Goal: Task Accomplishment & Management: Manage account settings

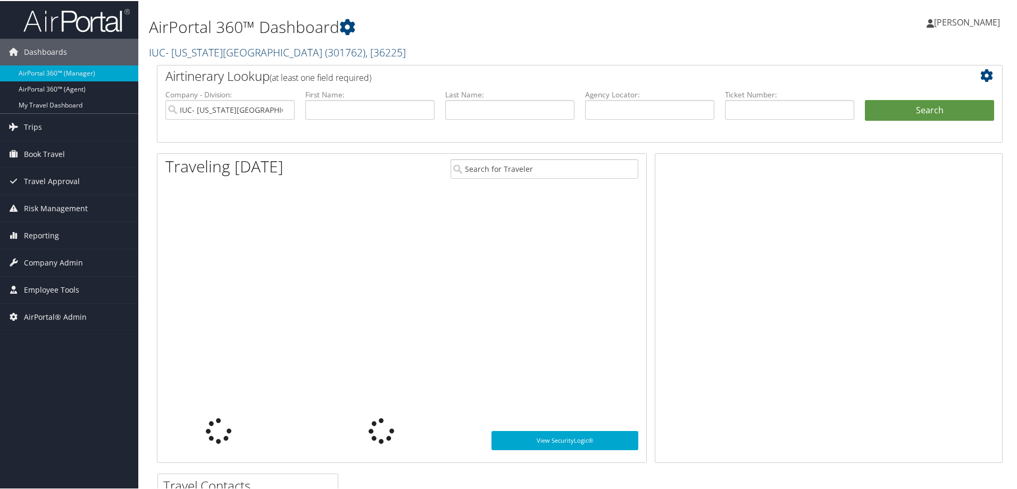
click at [213, 51] on link "IUC- Ohio Wesleyan University ( 301762 ) , [ 36225 ]" at bounding box center [277, 51] width 257 height 14
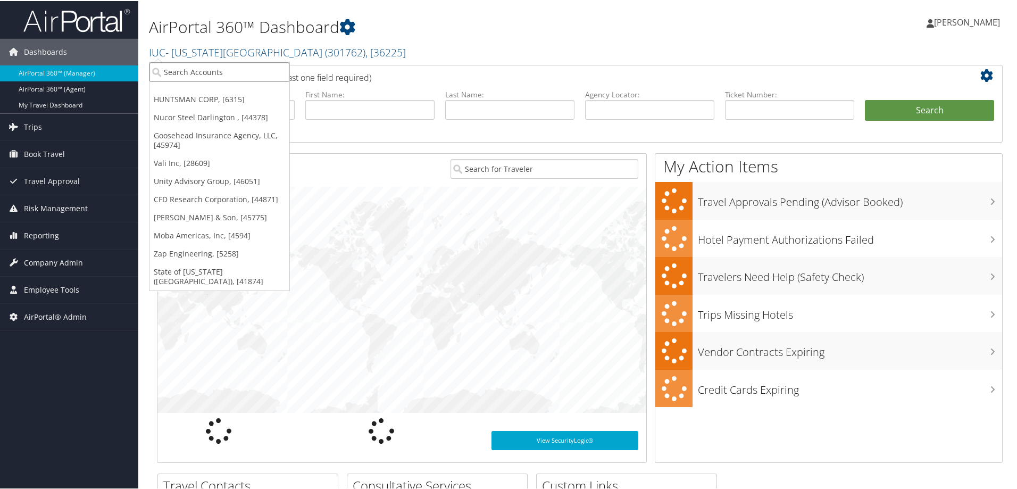
click at [205, 67] on input "search" at bounding box center [219, 71] width 140 height 20
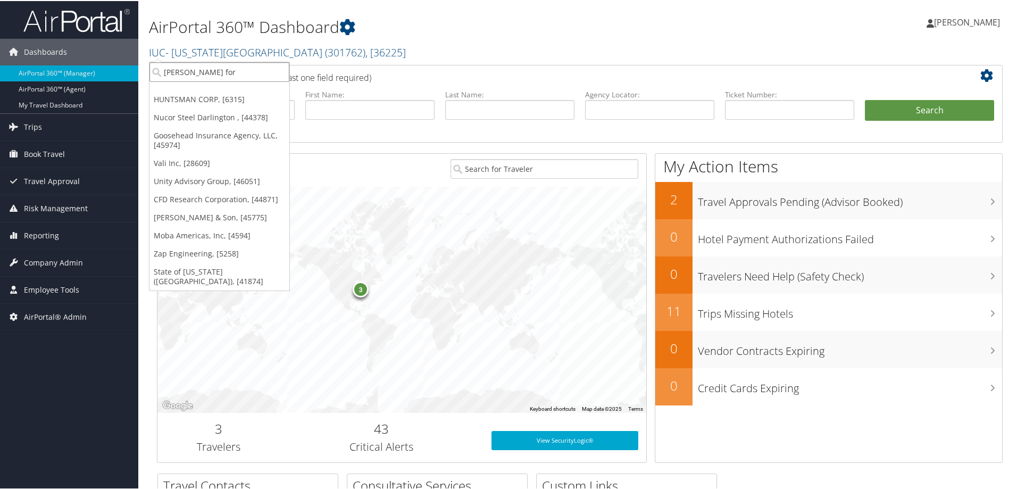
type input "henry ford"
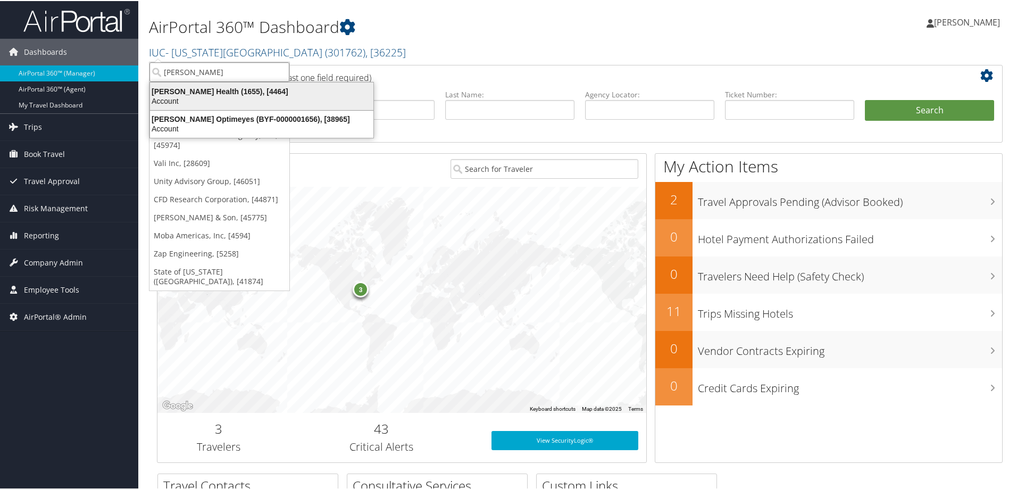
click at [209, 89] on div "Henry Ford Health (1655), [4464]" at bounding box center [262, 91] width 236 height 10
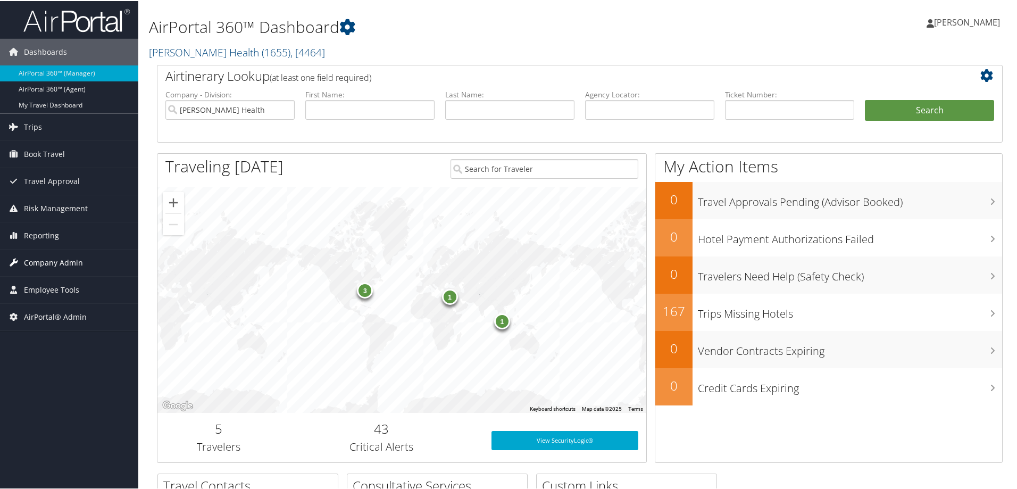
click at [71, 262] on span "Company Admin" at bounding box center [53, 261] width 59 height 27
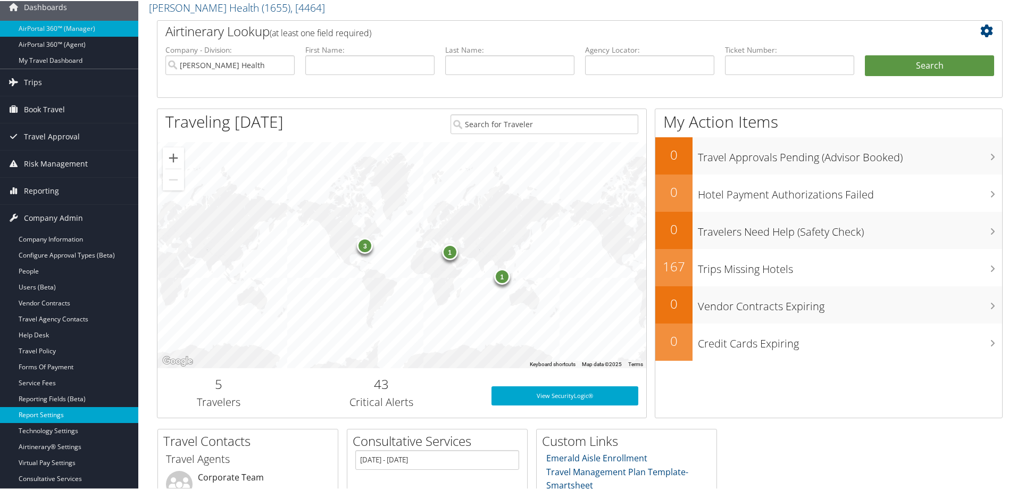
scroll to position [106, 0]
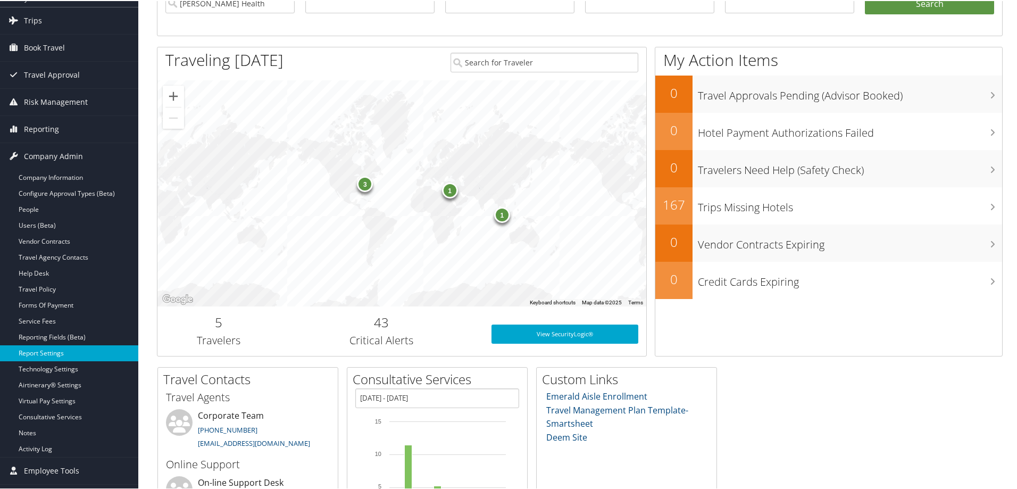
click at [41, 347] on link "Report Settings" at bounding box center [69, 352] width 138 height 16
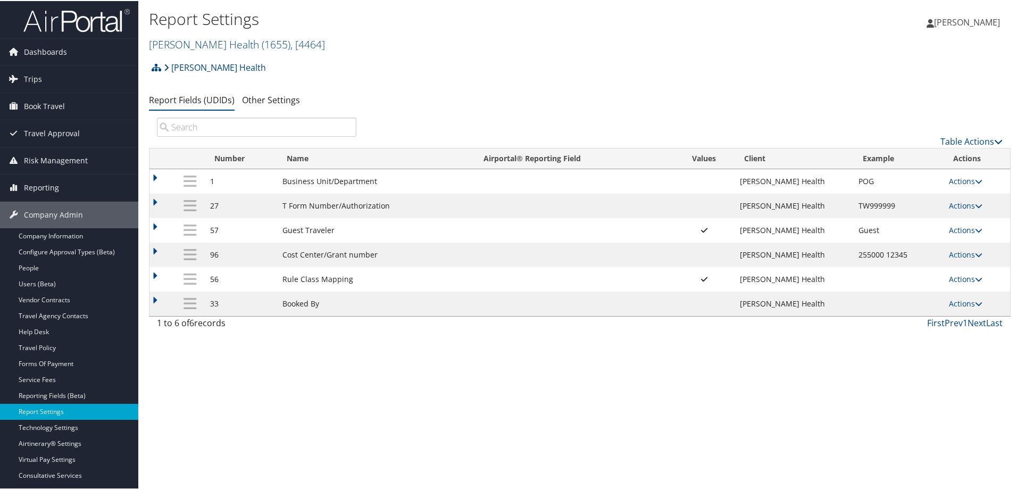
drag, startPoint x: 363, startPoint y: 446, endPoint x: 361, endPoint y: 409, distance: 36.7
click at [363, 443] on div "Report Settings Henry Ford Health ( 1655 ) , [ 4464 ] Henry Ford Health HUNTSMA…" at bounding box center [579, 244] width 883 height 489
click at [199, 43] on link "Henry Ford Health ( 1655 ) , [ 4464 ]" at bounding box center [237, 43] width 176 height 14
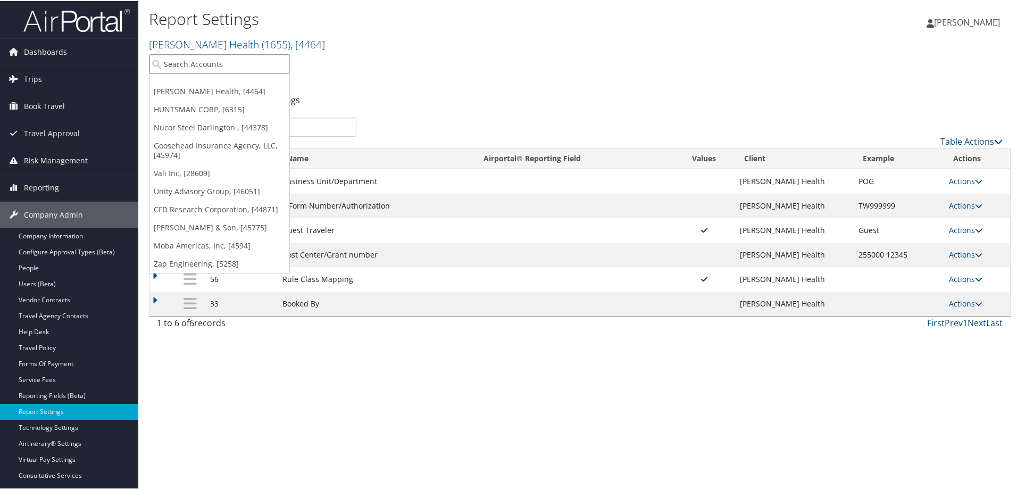
click at [171, 63] on input "search" at bounding box center [219, 63] width 140 height 20
type input "temple"
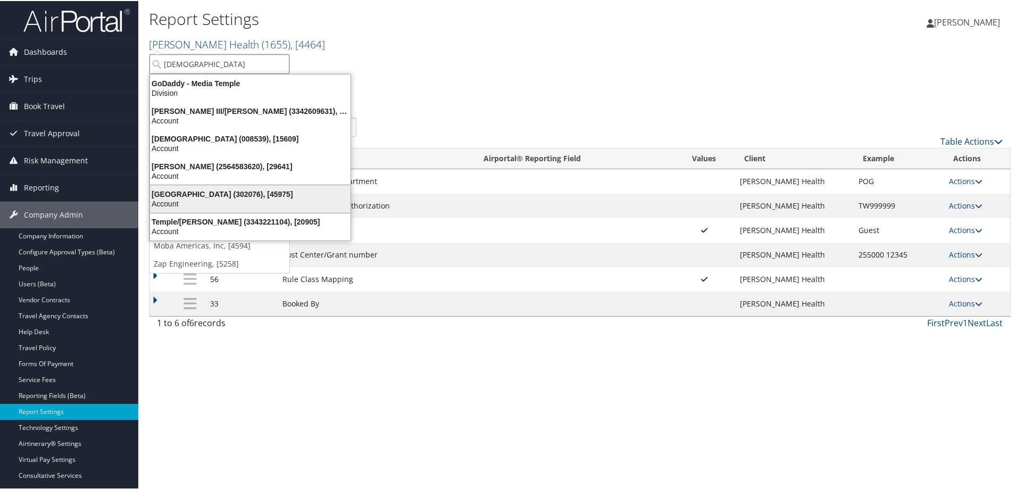
click at [217, 194] on div "Temple University (302076), [45975]" at bounding box center [250, 193] width 213 height 10
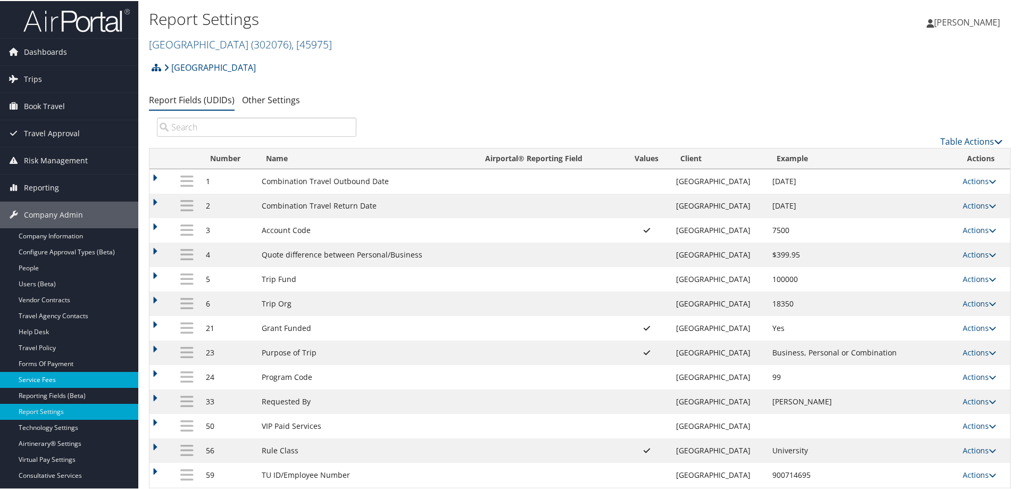
click at [47, 377] on link "Service Fees" at bounding box center [69, 379] width 138 height 16
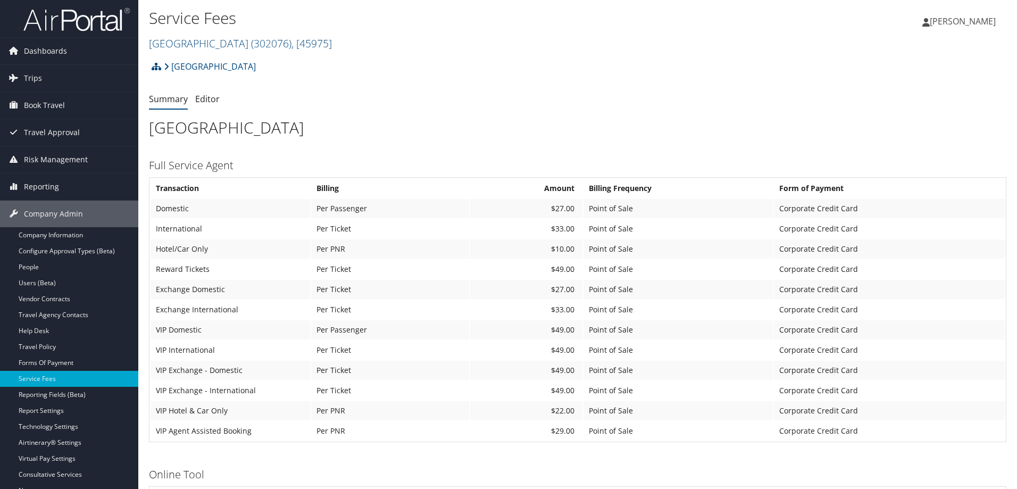
scroll to position [213, 0]
